Goal: Task Accomplishment & Management: Use online tool/utility

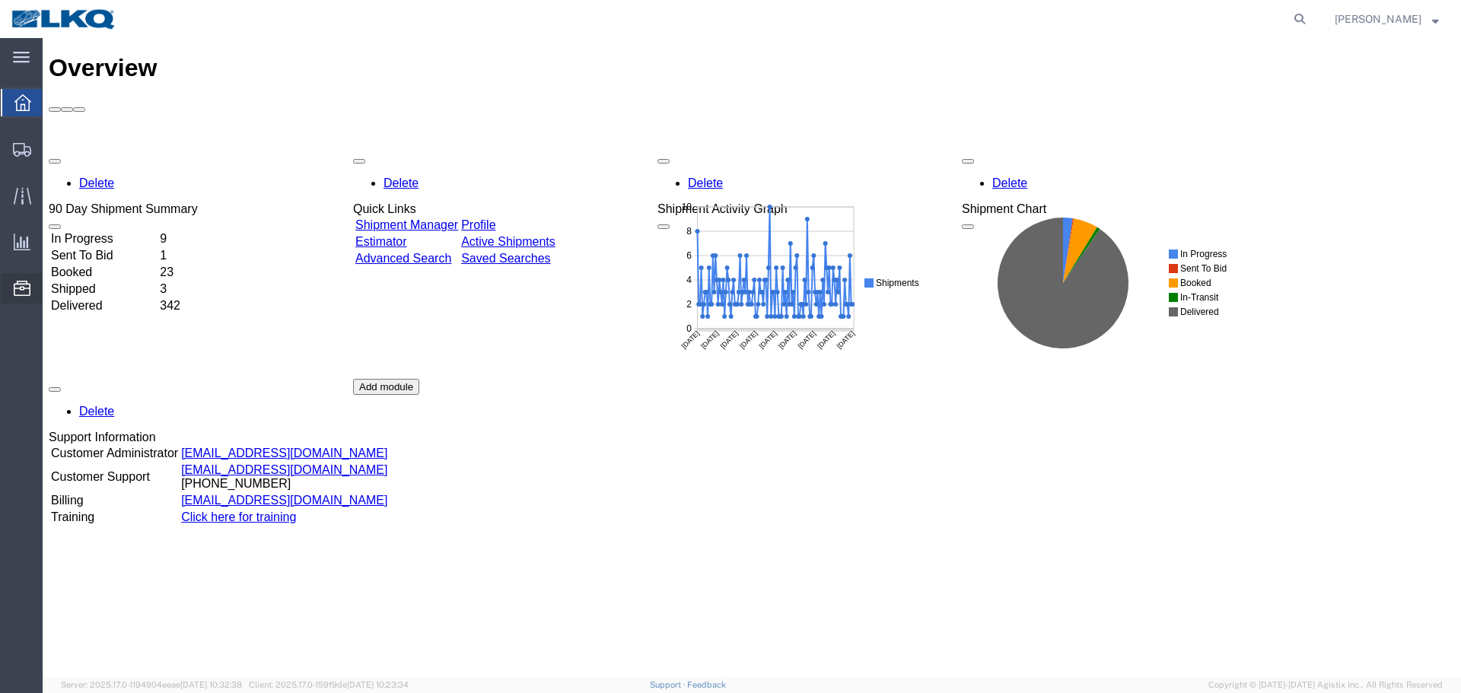
click at [0, 0] on span "Location Appointment" at bounding box center [0, 0] width 0 height 0
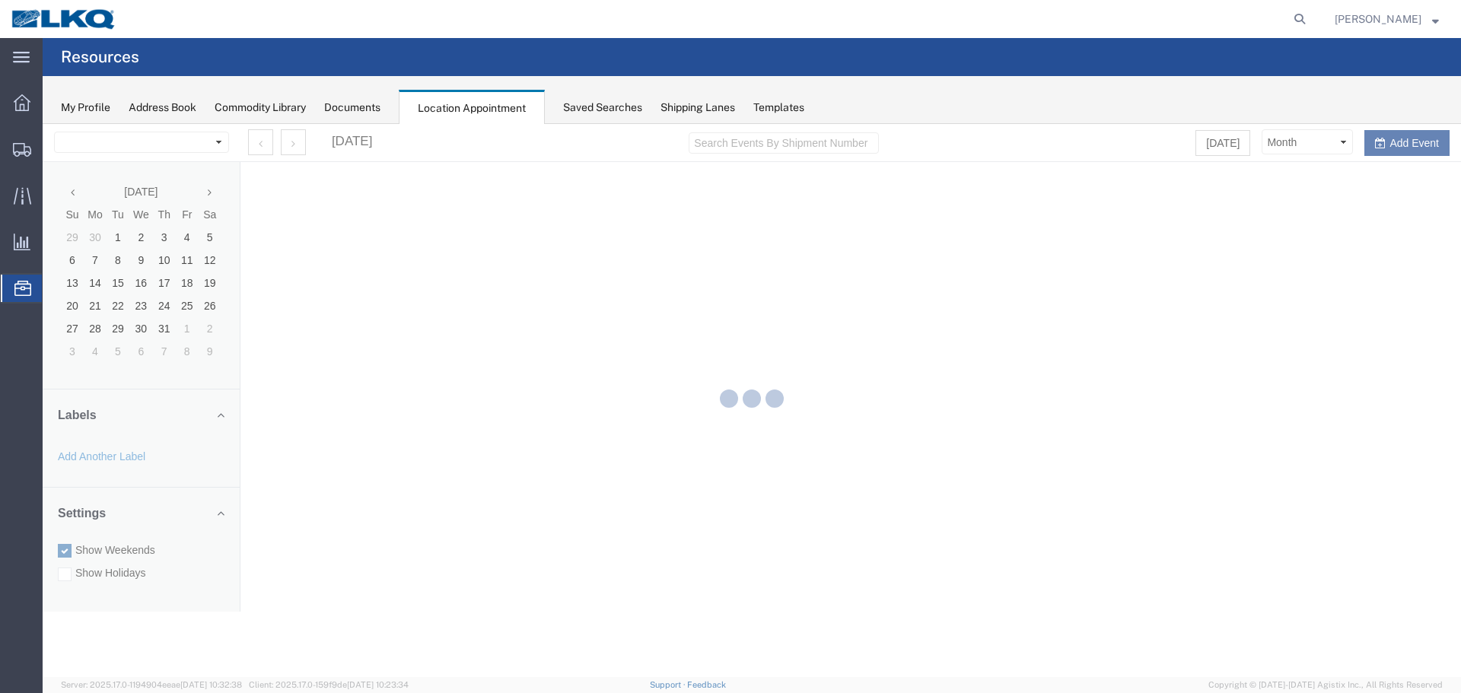
select select "28018"
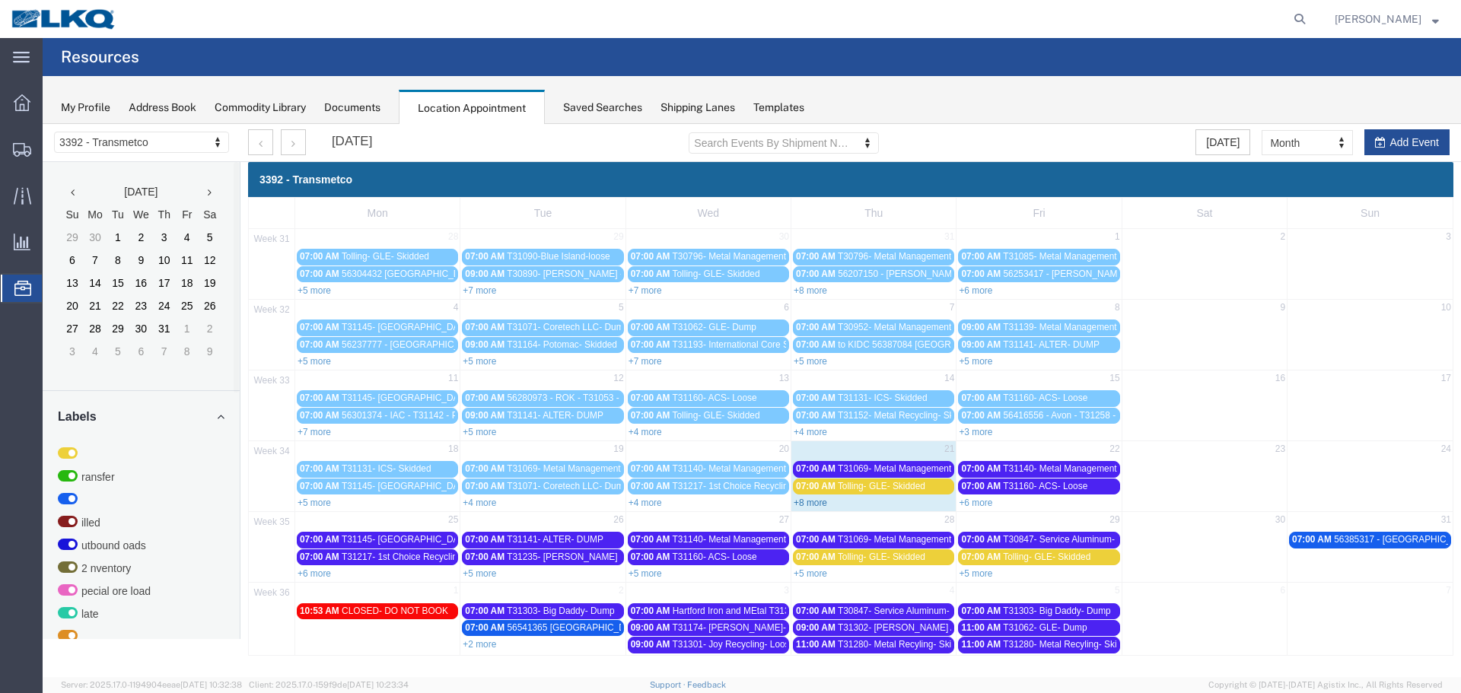
click at [805, 502] on link "+8 more" at bounding box center [810, 503] width 33 height 11
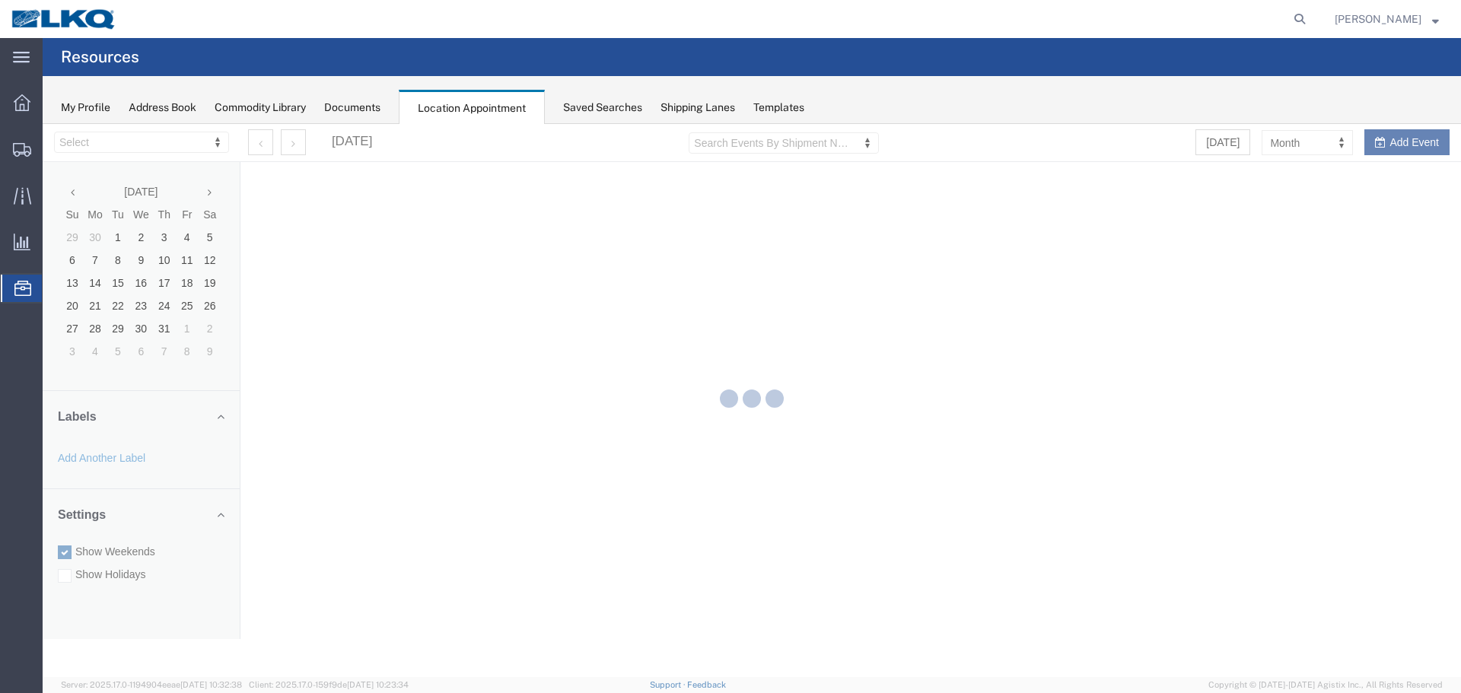
select select "28018"
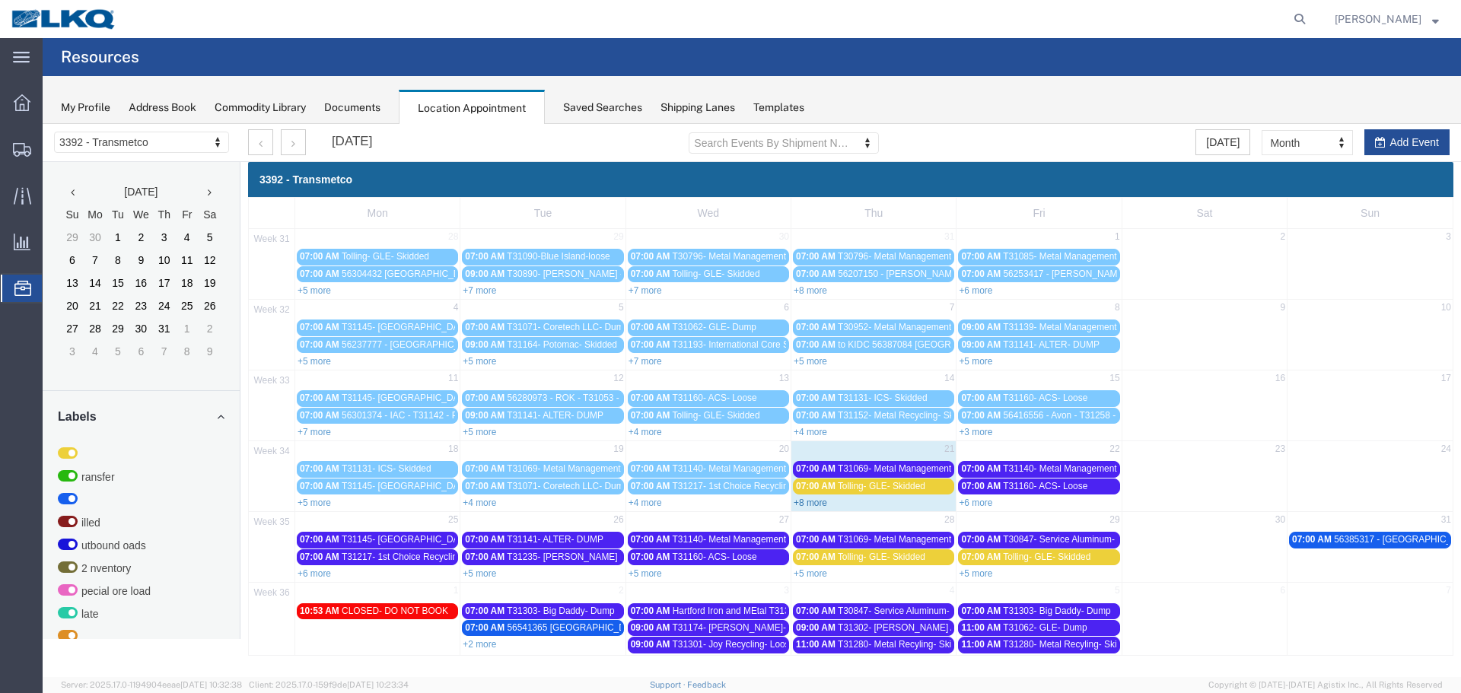
click at [813, 505] on link "+8 more" at bounding box center [810, 503] width 33 height 11
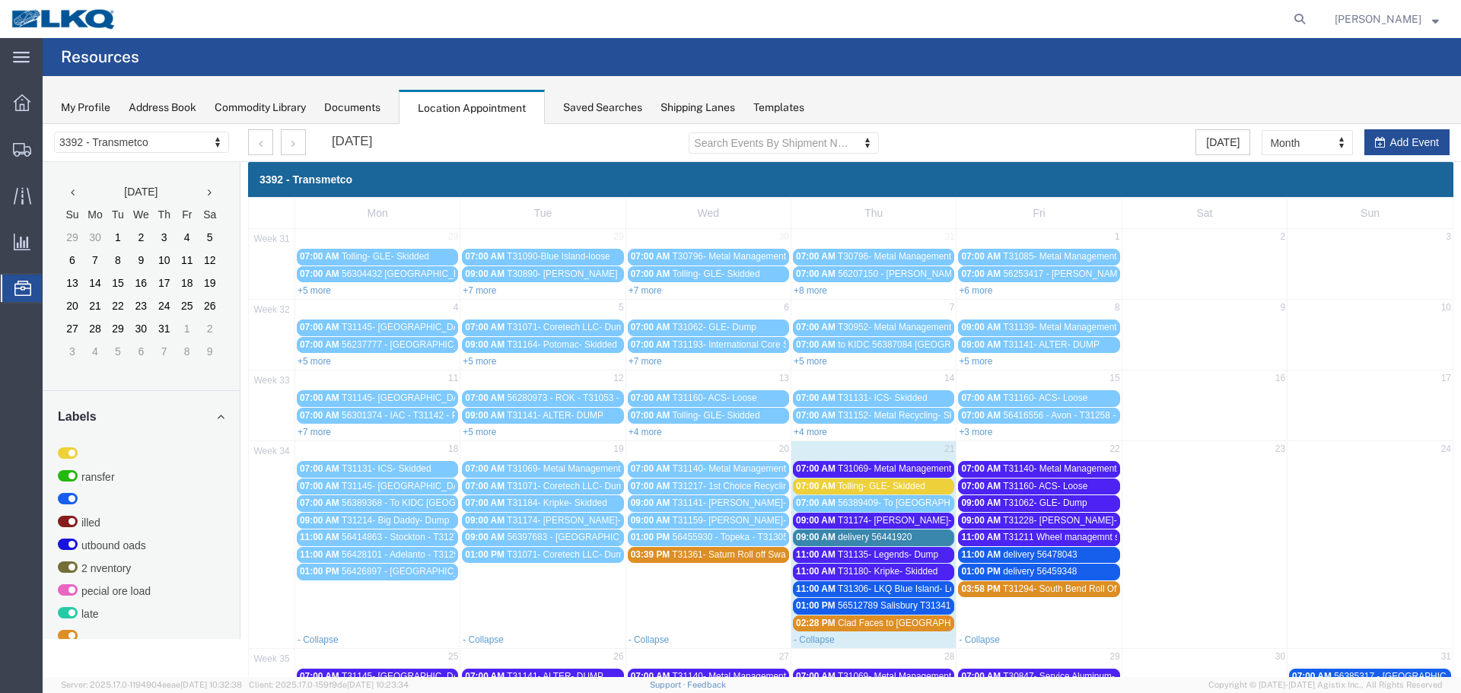
click at [873, 464] on span "T31069- Metal Management- Skidded" at bounding box center [914, 469] width 152 height 11
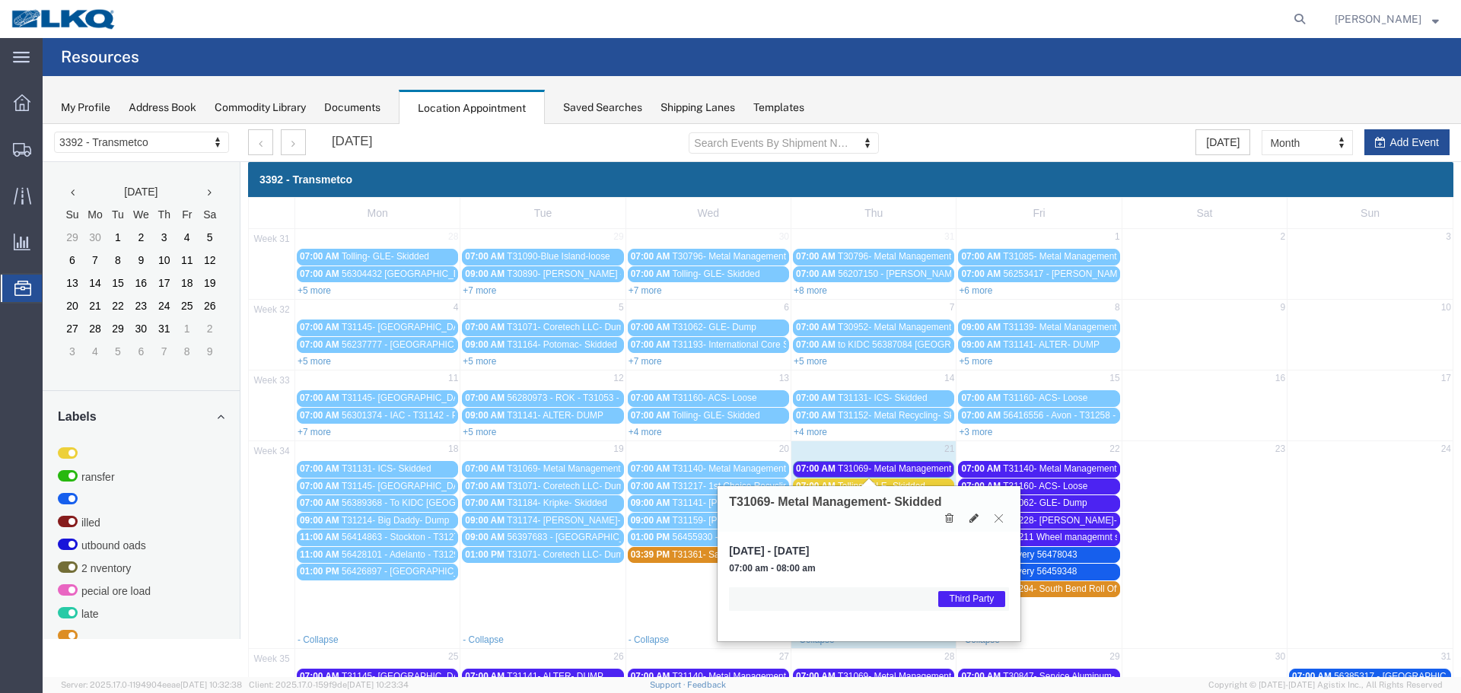
click at [1001, 524] on button at bounding box center [999, 518] width 21 height 14
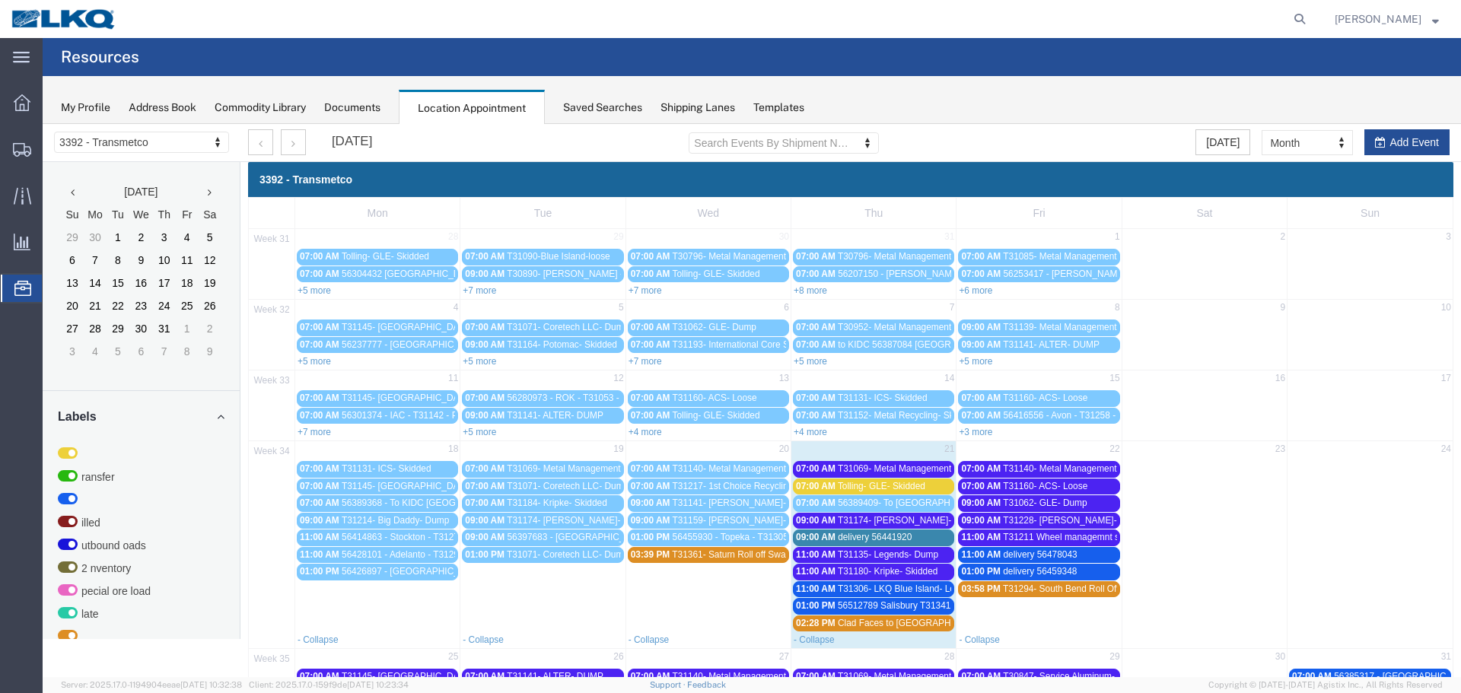
click at [887, 465] on span "T31069- Metal Management- Skidded" at bounding box center [914, 469] width 152 height 11
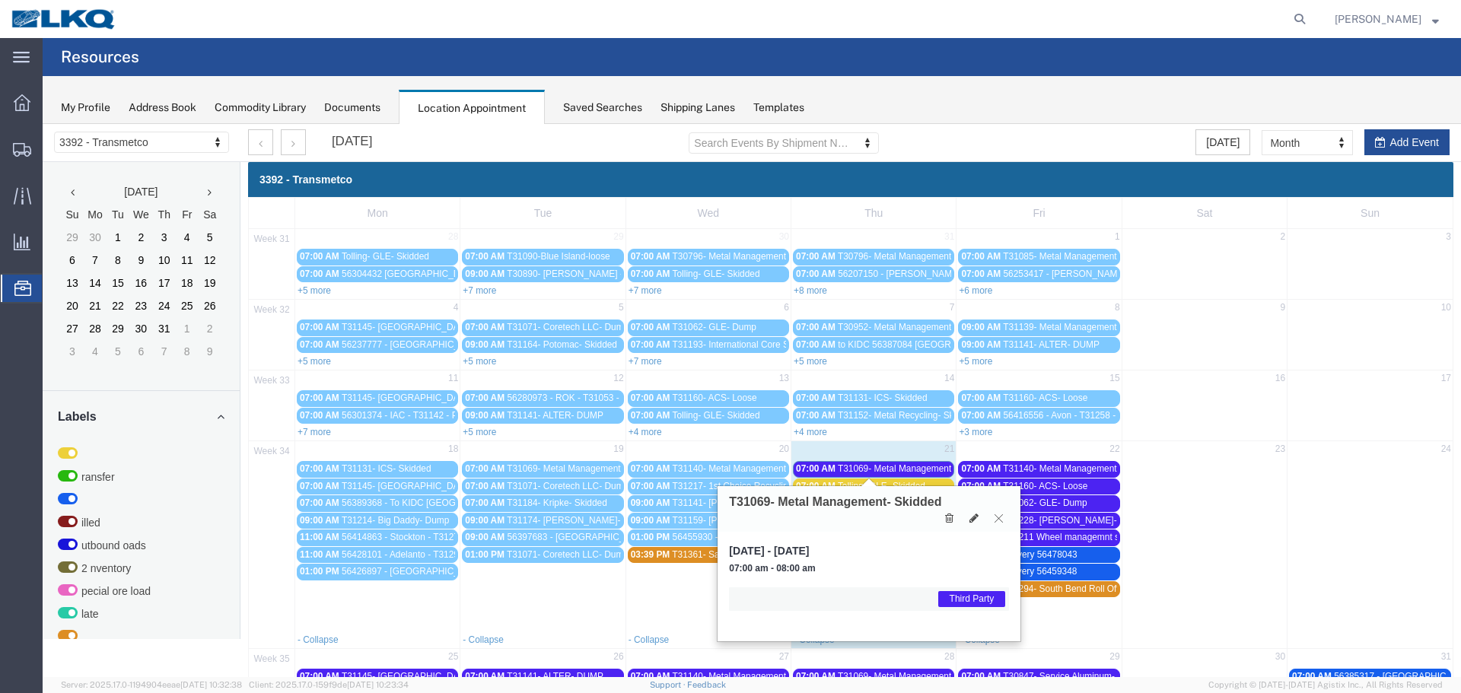
click at [1001, 518] on icon at bounding box center [999, 518] width 8 height 9
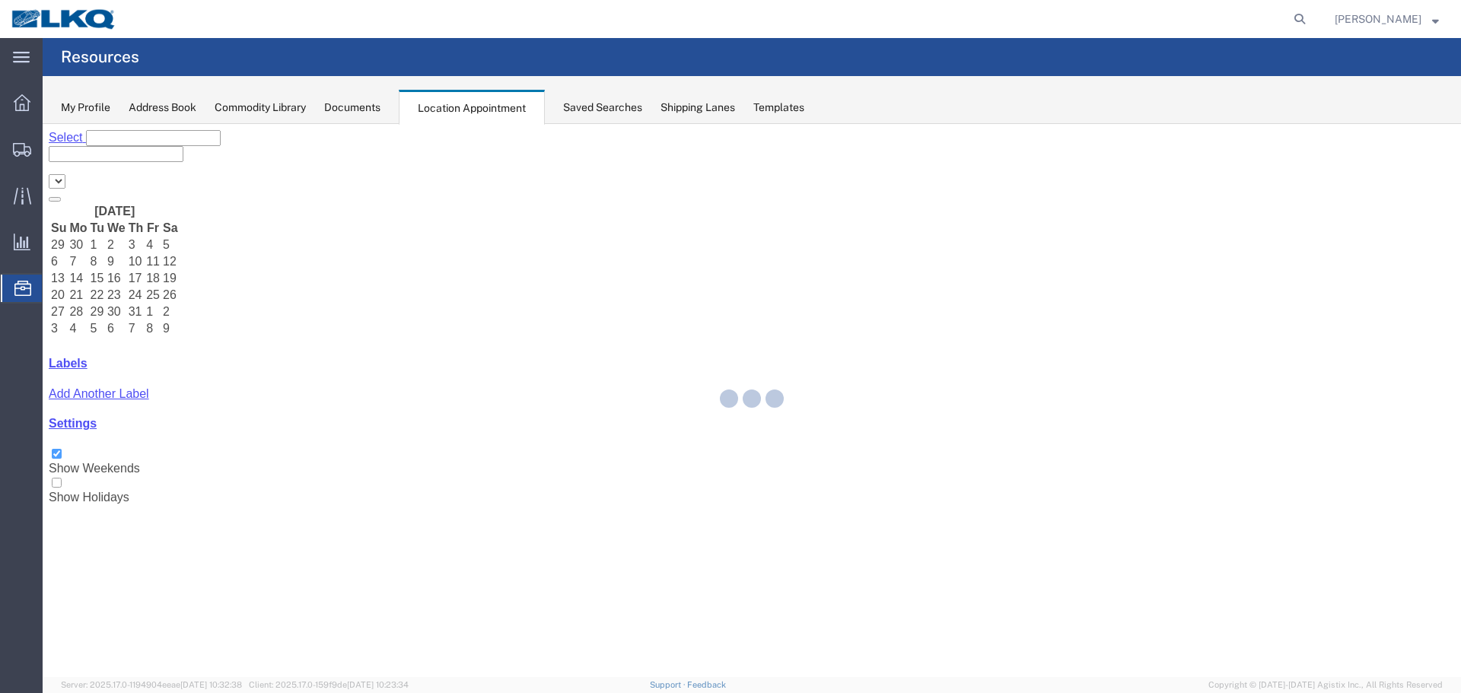
select select "28018"
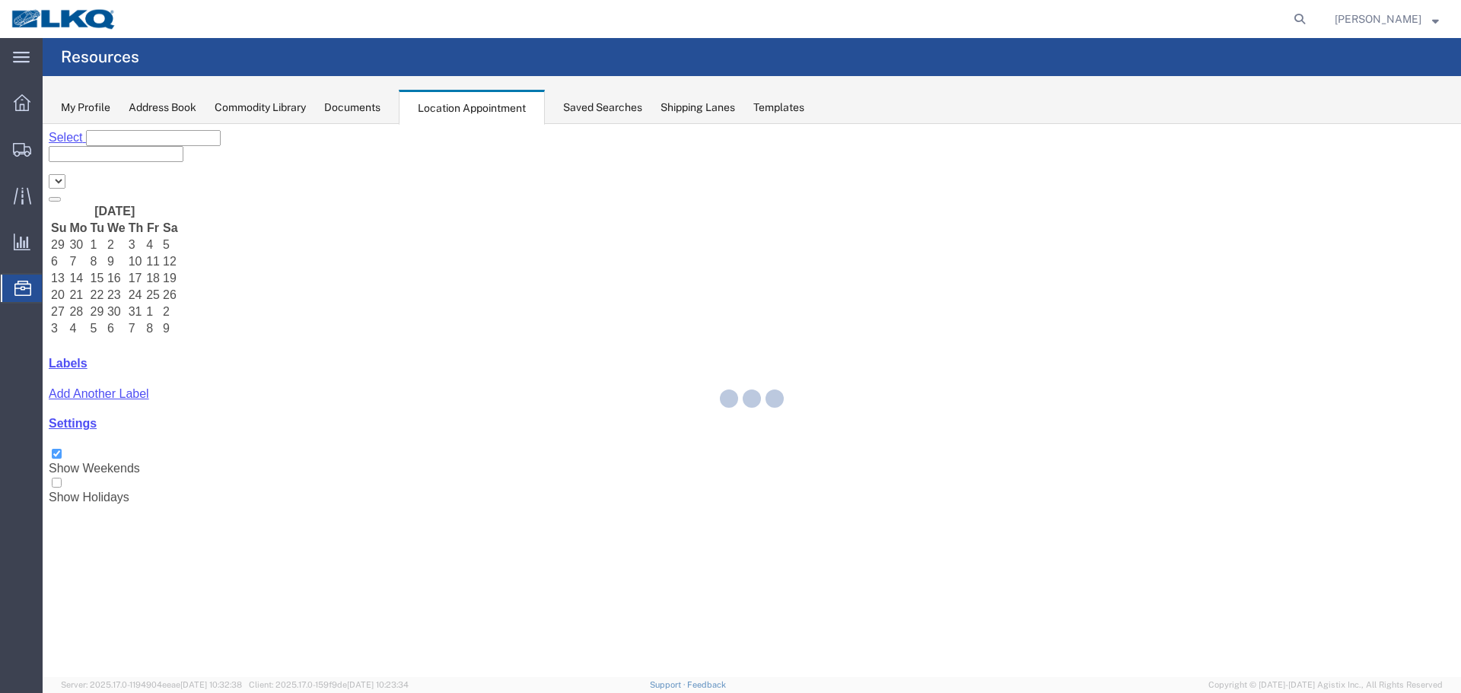
select select "28018"
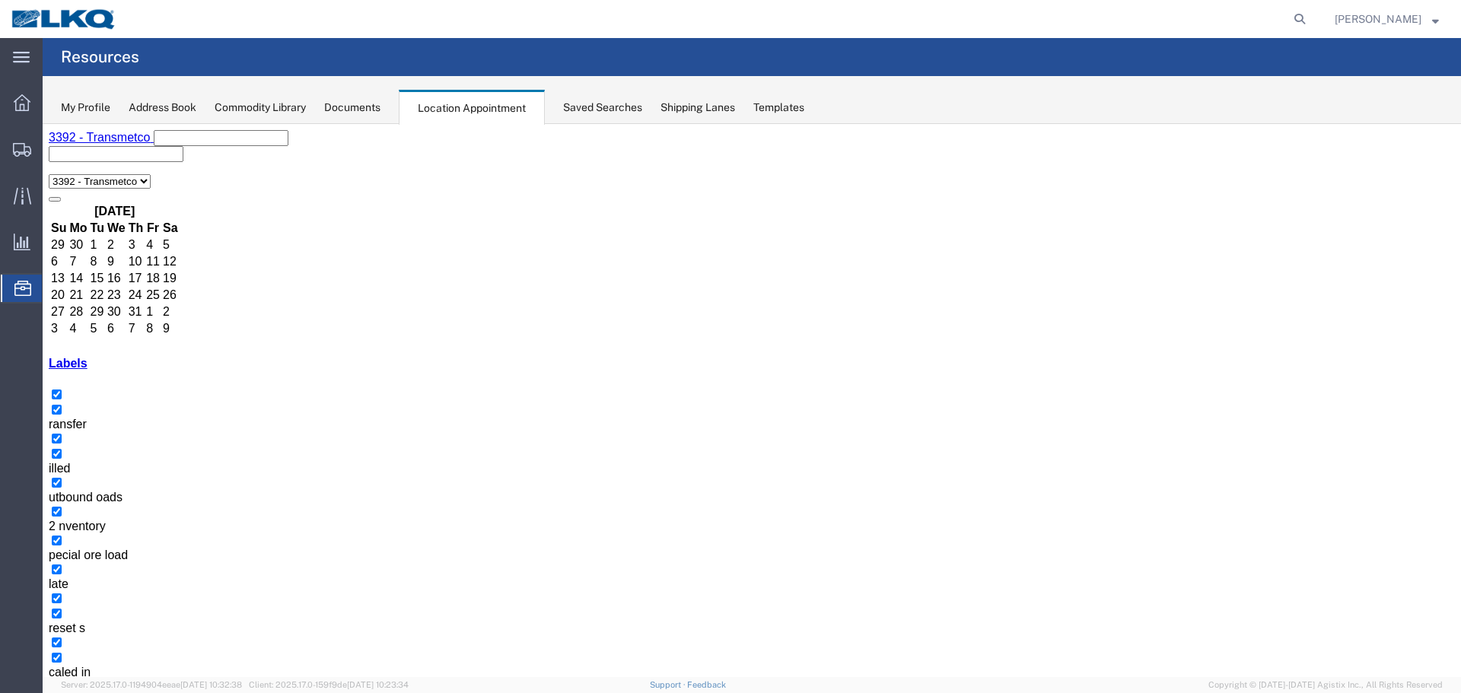
select select "25"
select select "1"
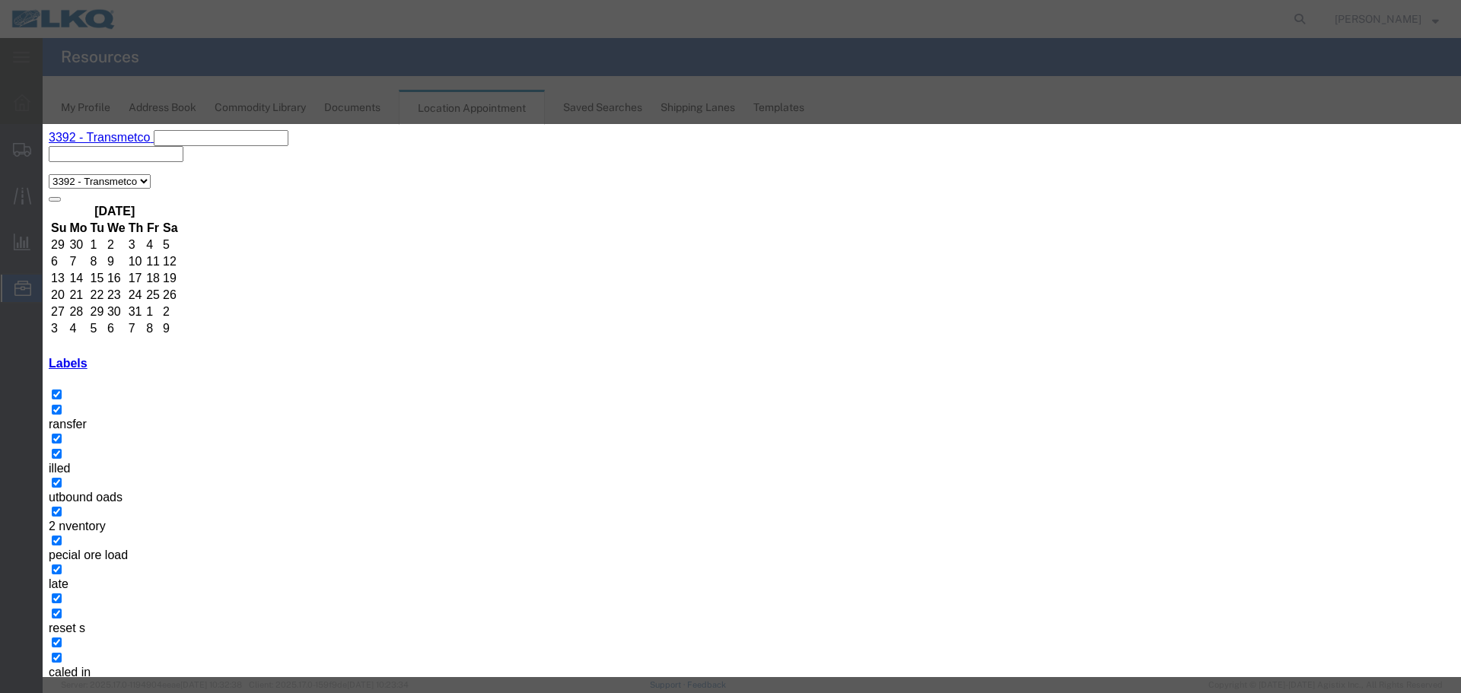
type input "de"
select select "40"
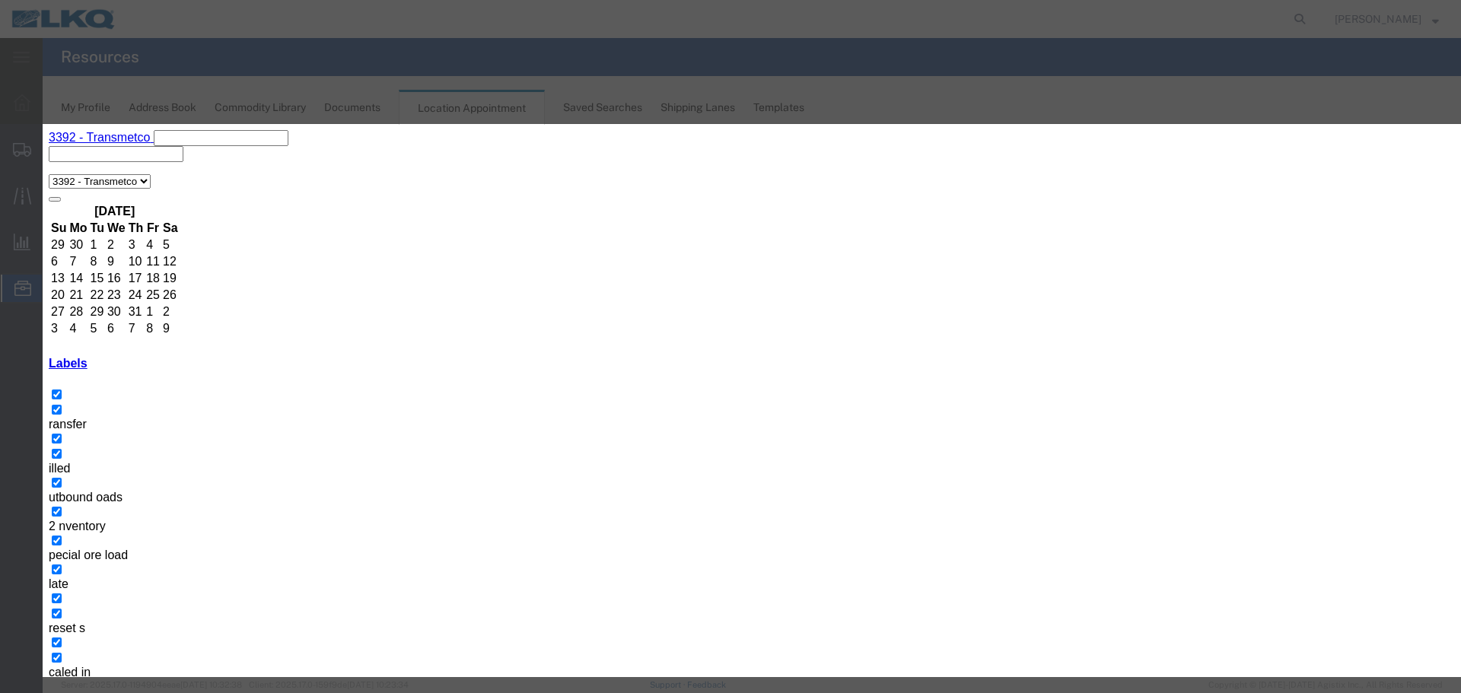
type input "de"
select select "40"
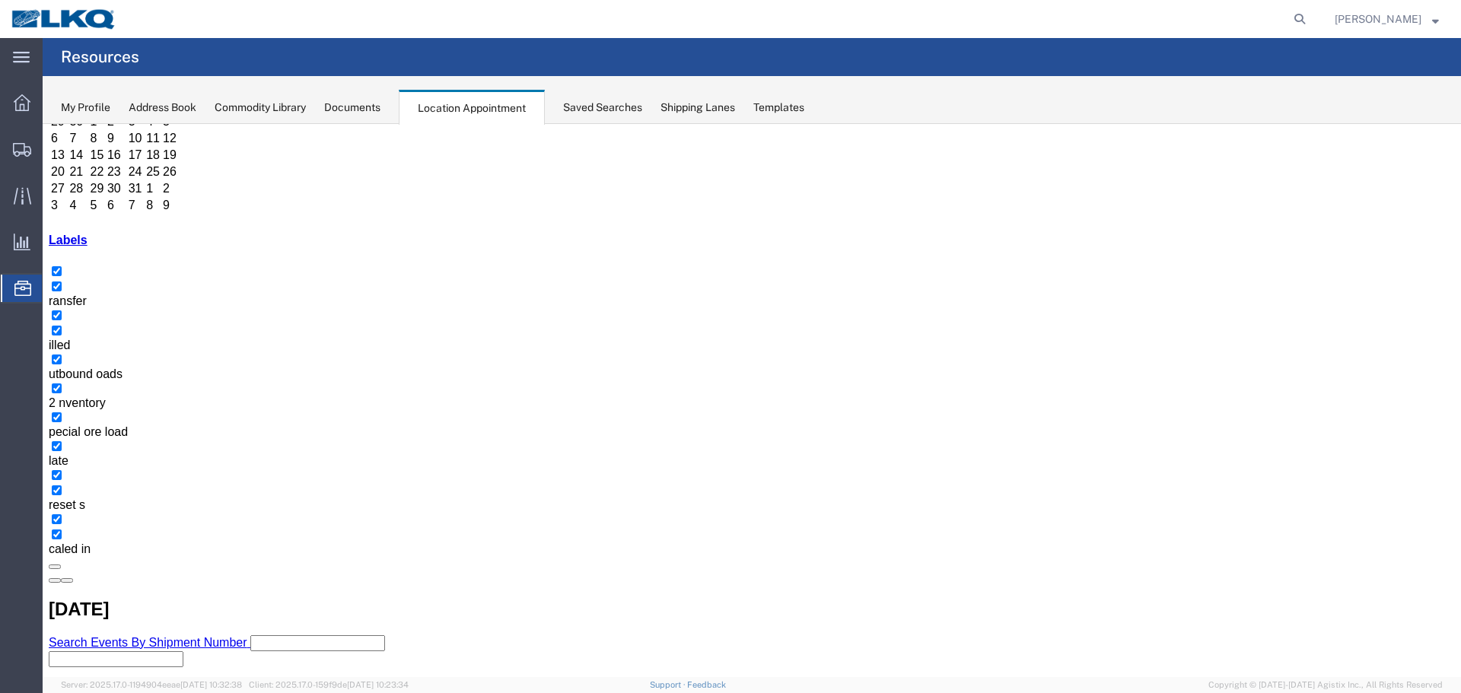
scroll to position [132, 0]
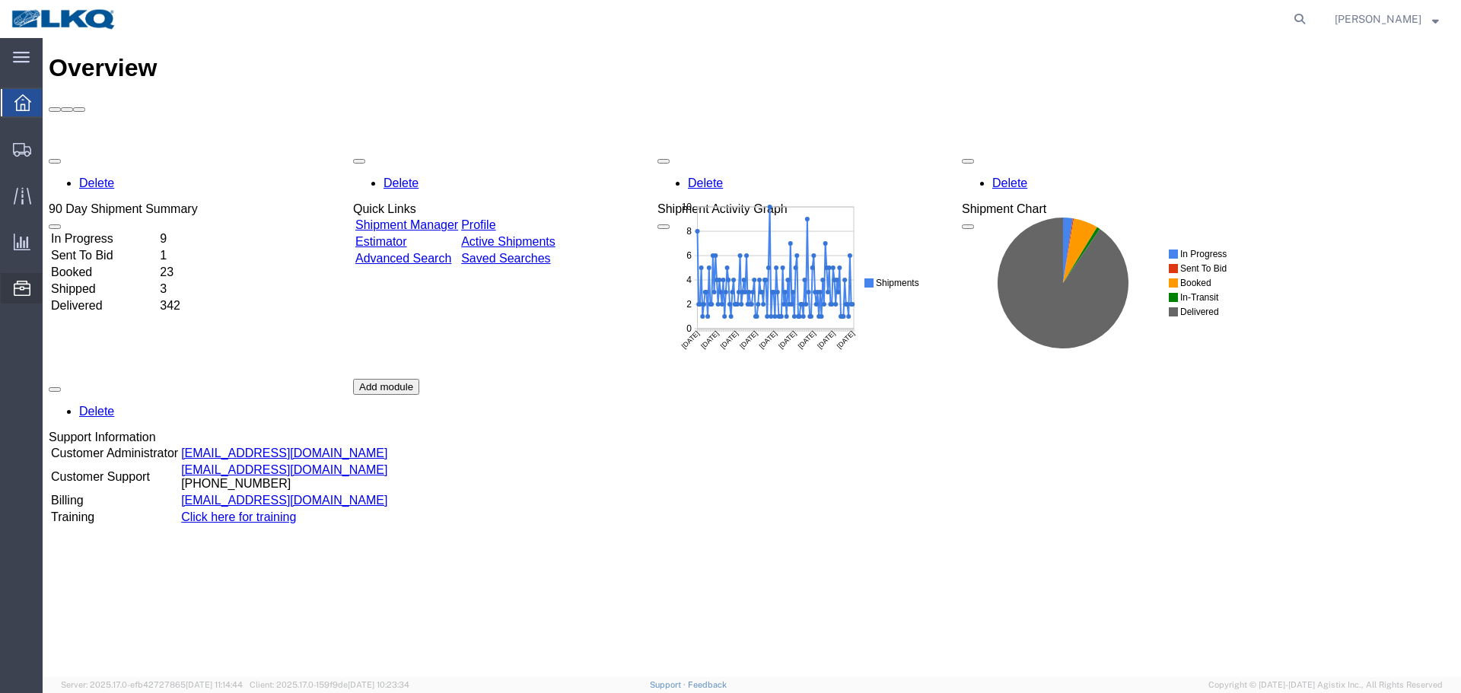
click at [0, 0] on span "Location Appointment" at bounding box center [0, 0] width 0 height 0
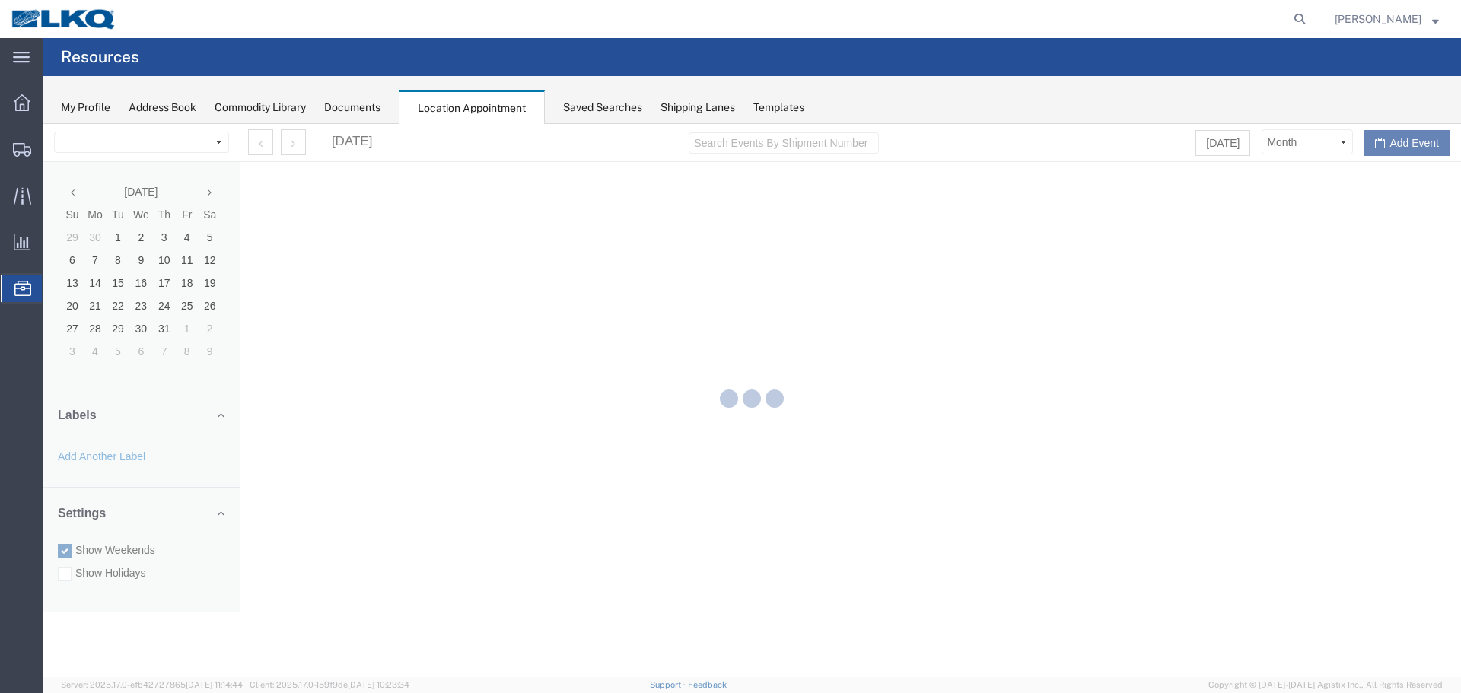
select select "28018"
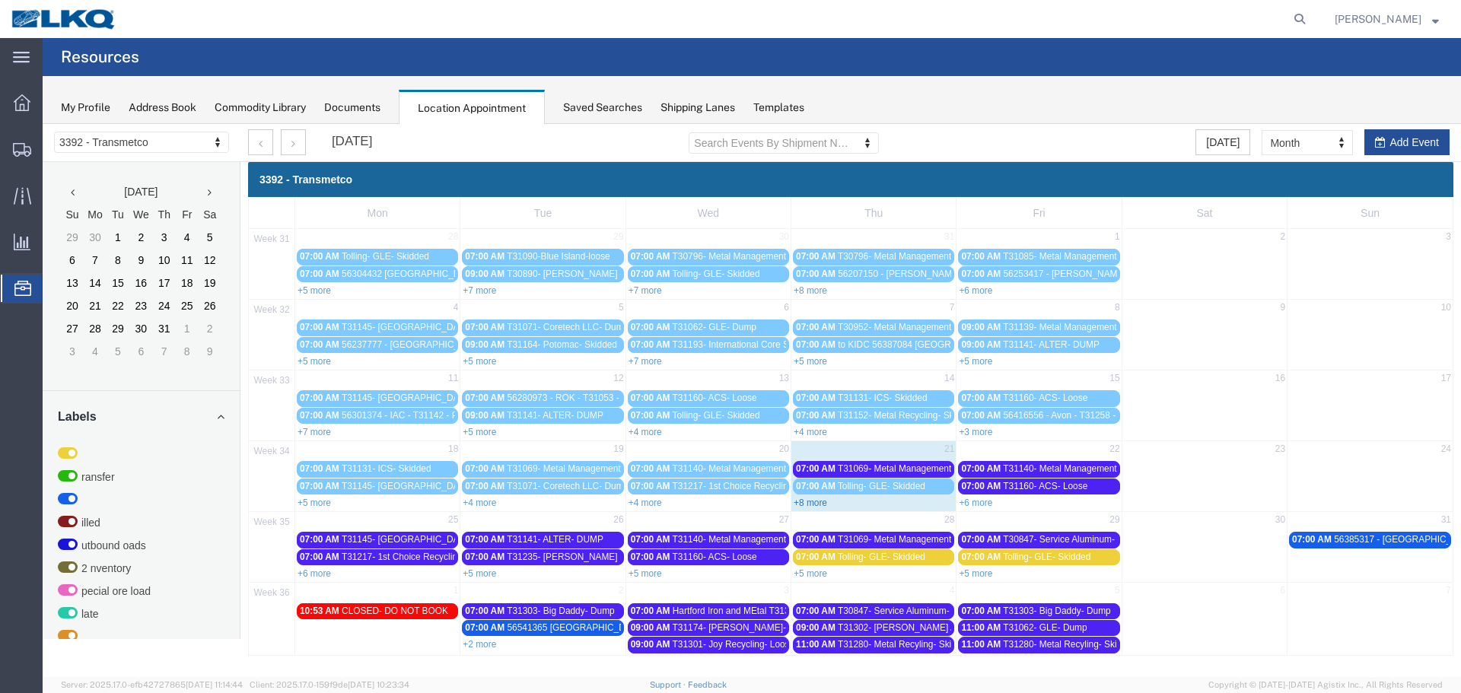
click at [806, 502] on link "+8 more" at bounding box center [810, 503] width 33 height 11
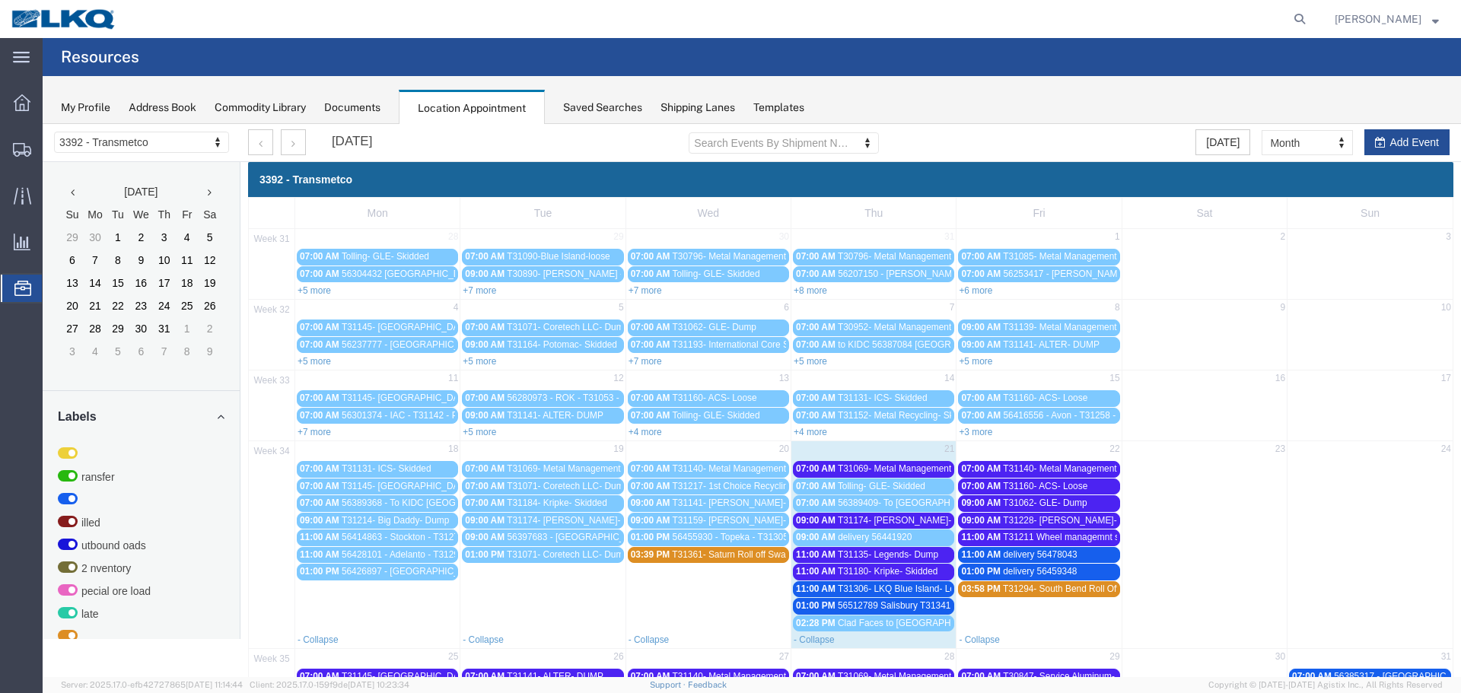
click at [887, 537] on span "delivery 56441920" at bounding box center [875, 537] width 74 height 11
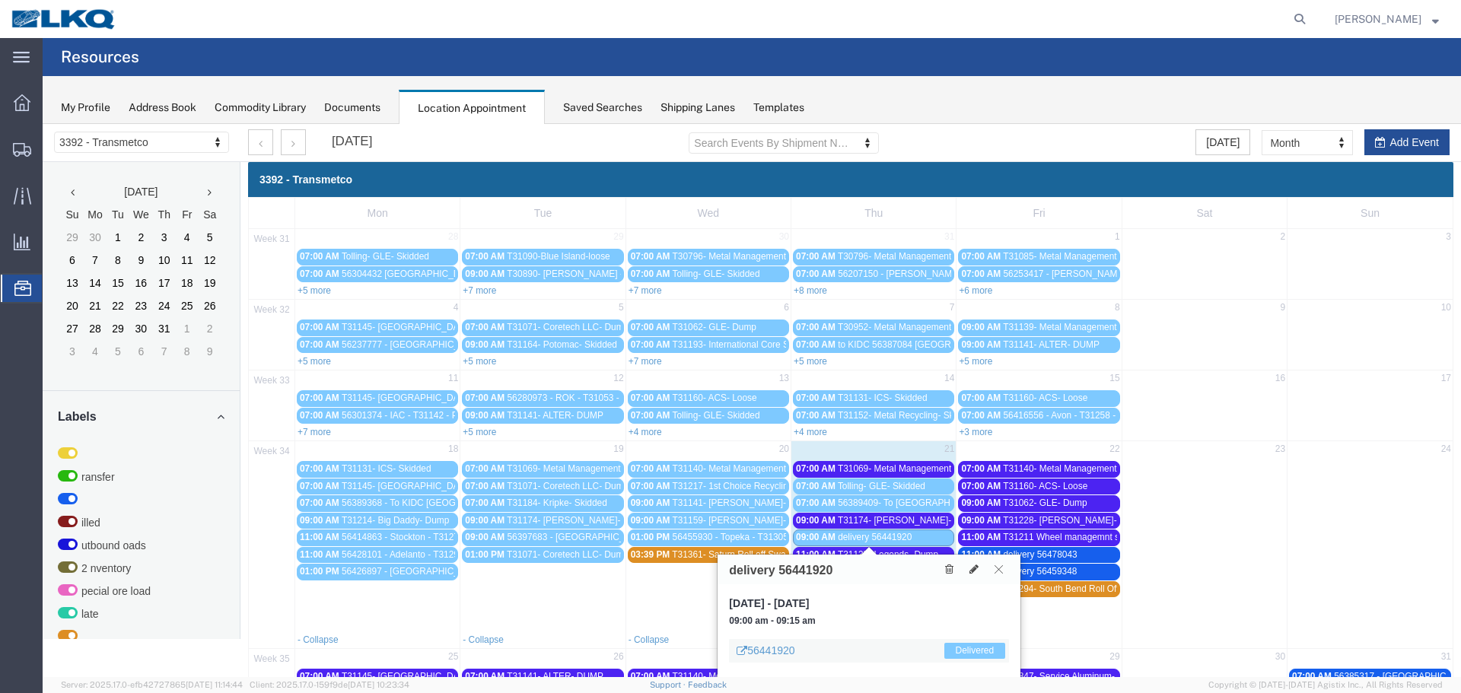
click at [1002, 571] on icon at bounding box center [999, 569] width 8 height 9
